Goal: Manage account settings

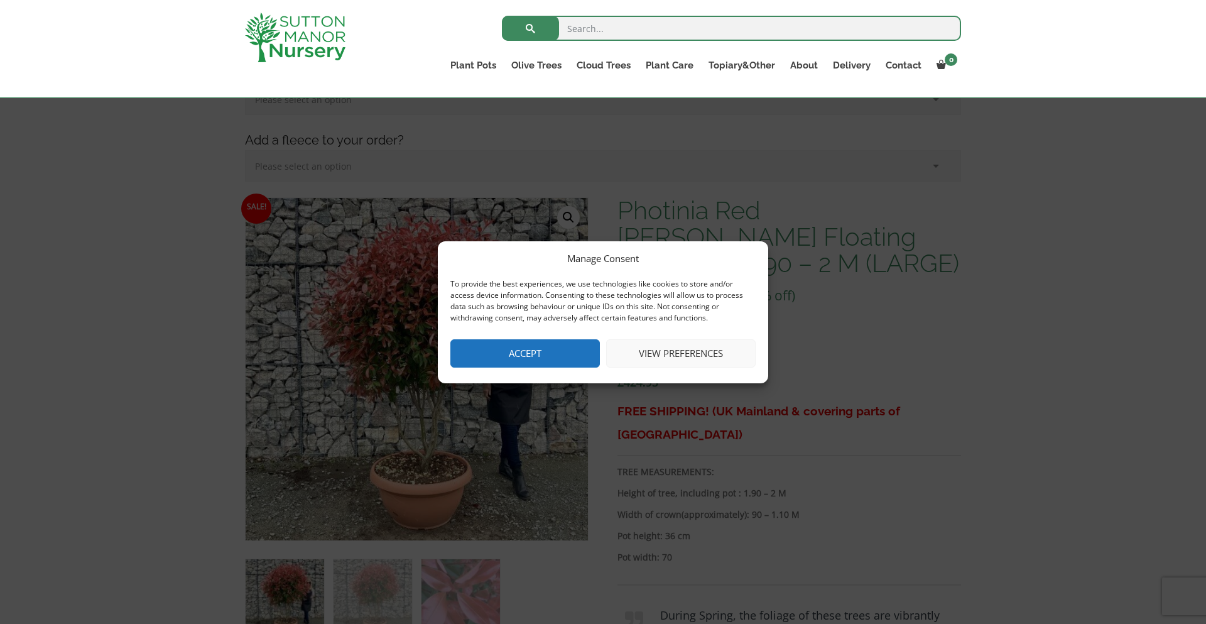
scroll to position [226, 0]
click at [728, 362] on button "View preferences" at bounding box center [680, 353] width 149 height 28
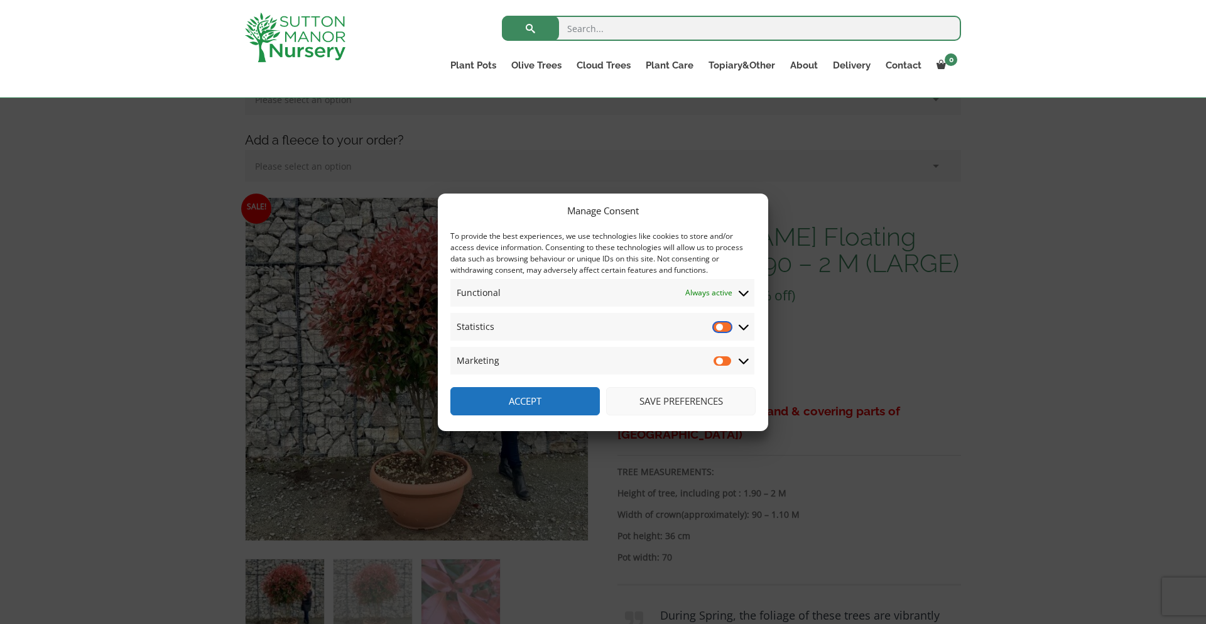
click at [722, 330] on input "Statistics" at bounding box center [722, 326] width 19 height 13
checkbox input "true"
click at [719, 359] on input "Marketing" at bounding box center [722, 360] width 19 height 13
checkbox input "true"
click at [688, 408] on button "Save preferences" at bounding box center [680, 401] width 149 height 28
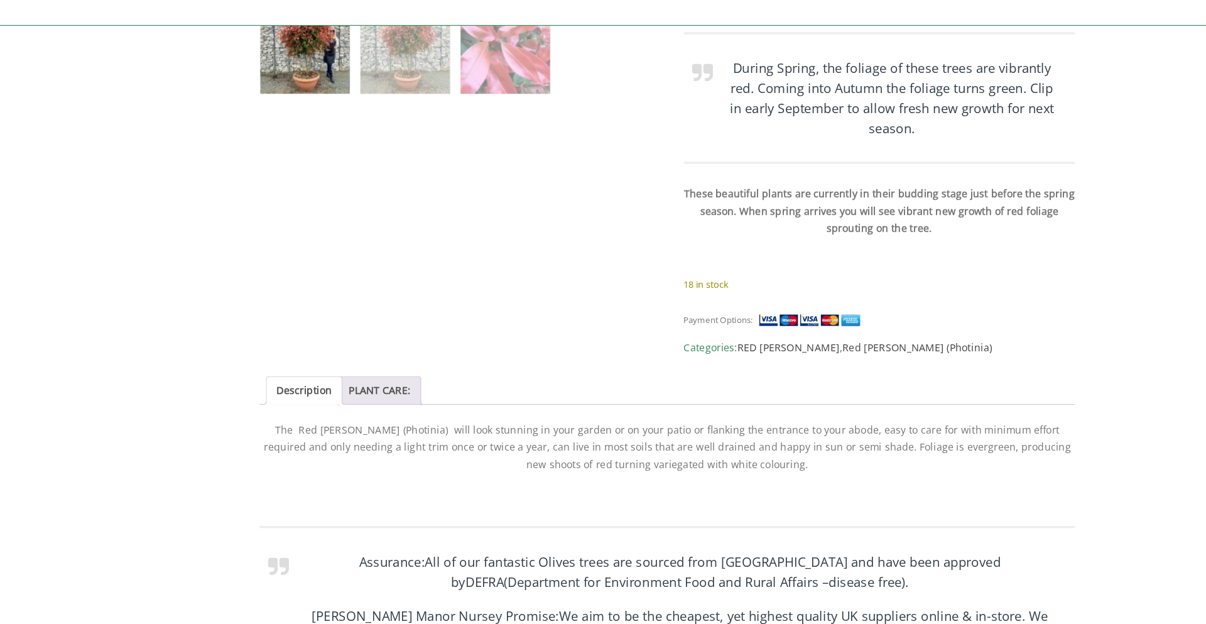
scroll to position [708, 0]
